Goal: Information Seeking & Learning: Learn about a topic

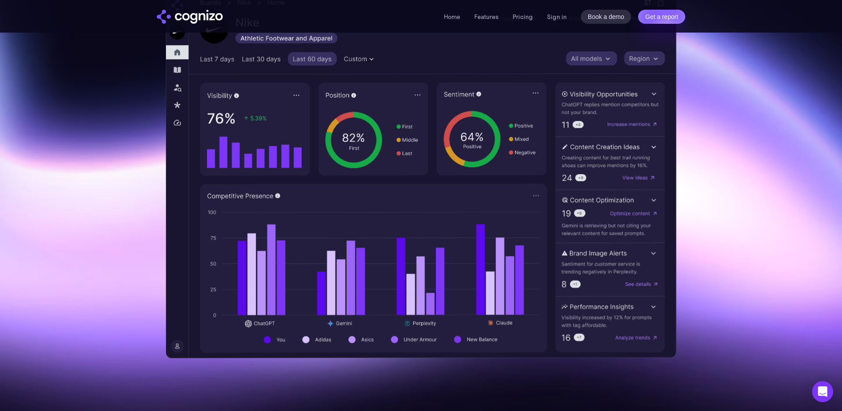
scroll to position [225, 0]
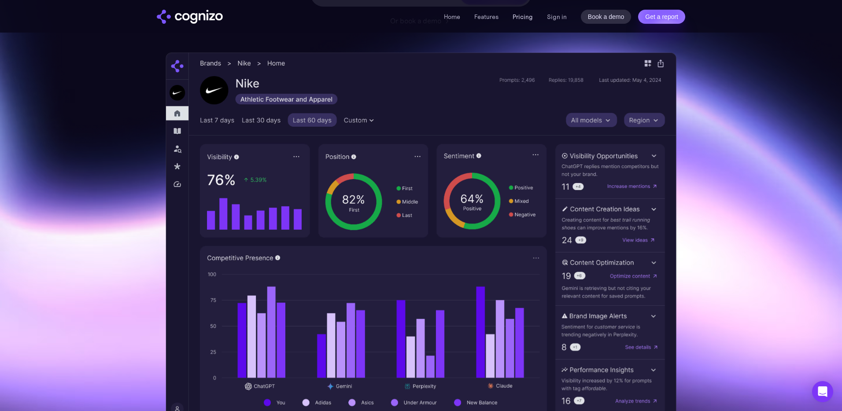
click at [516, 18] on link "Pricing" at bounding box center [523, 17] width 20 height 8
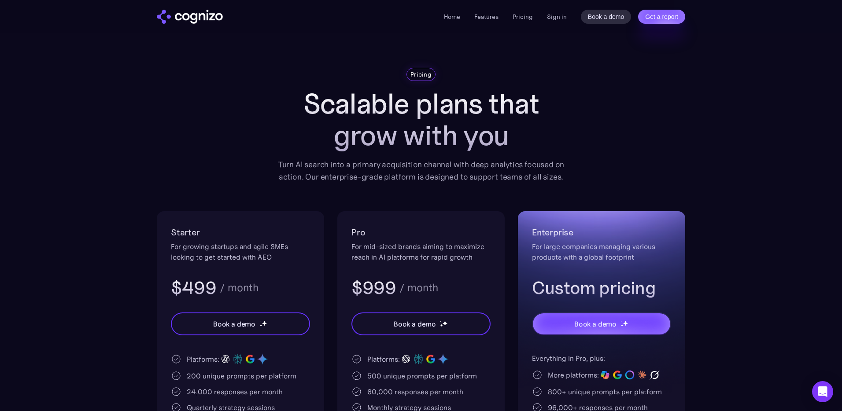
click at [449, 113] on h1 "Scalable plans that grow with you" at bounding box center [421, 119] width 300 height 63
